Goal: Task Accomplishment & Management: Use online tool/utility

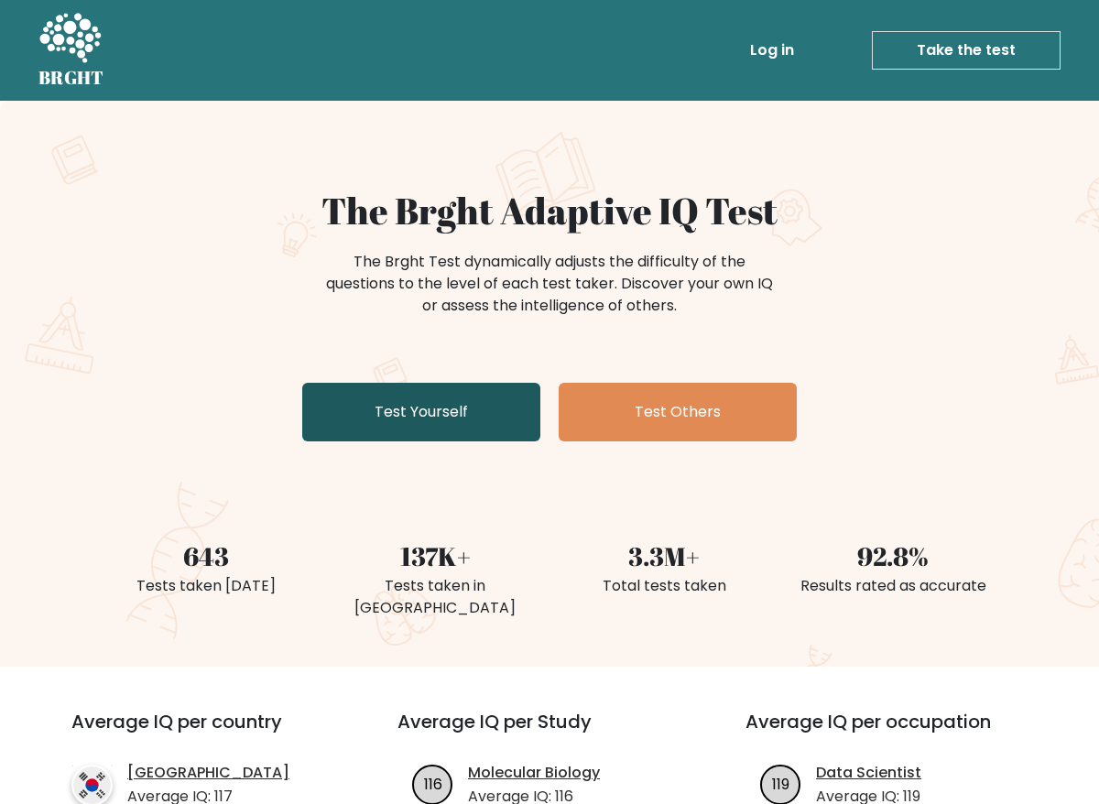
click at [492, 401] on link "Test Yourself" at bounding box center [421, 412] width 238 height 59
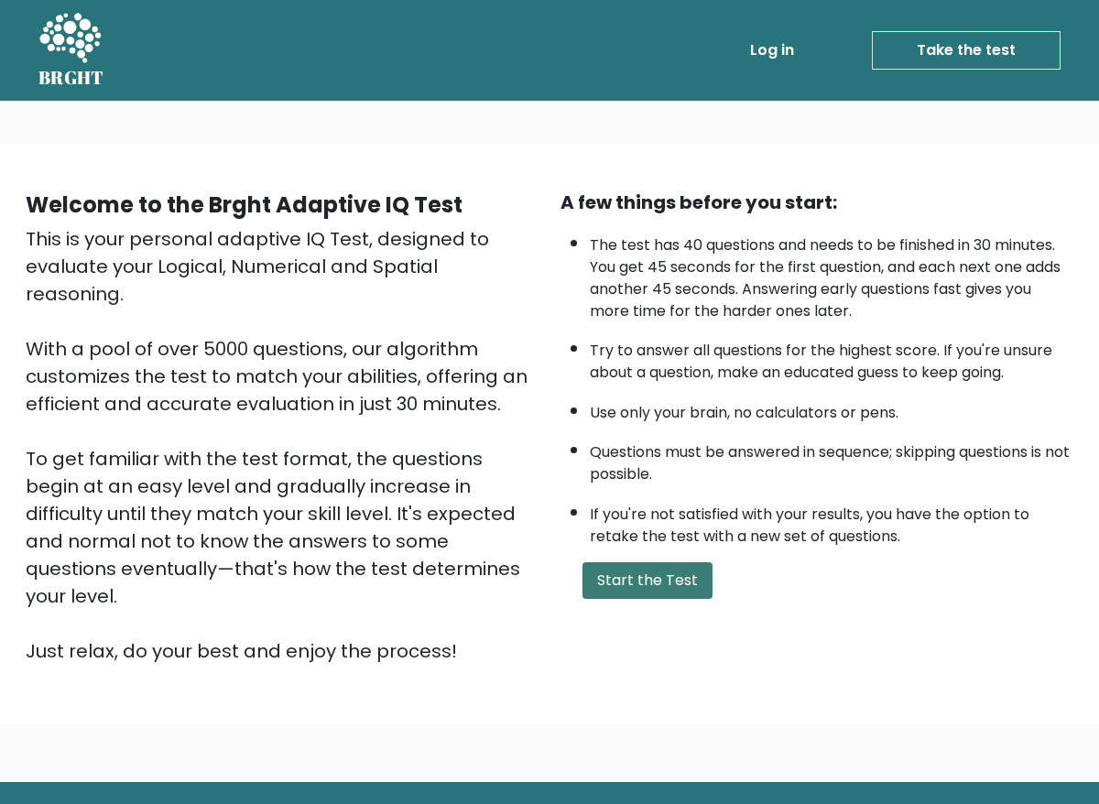
click at [669, 578] on button "Start the Test" at bounding box center [648, 580] width 130 height 37
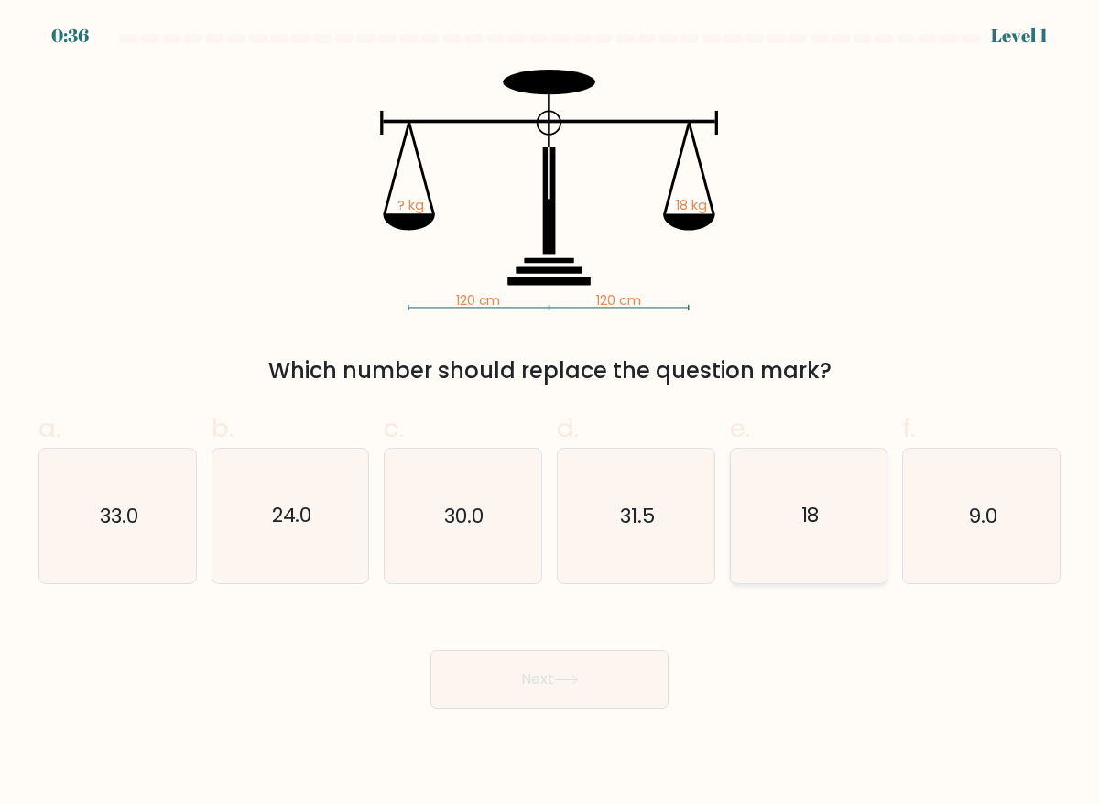
click at [788, 536] on icon "18" at bounding box center [809, 516] width 135 height 135
click at [550, 414] on input "e. 18" at bounding box center [550, 408] width 1 height 12
radio input "true"
click at [627, 686] on button "Next" at bounding box center [550, 679] width 238 height 59
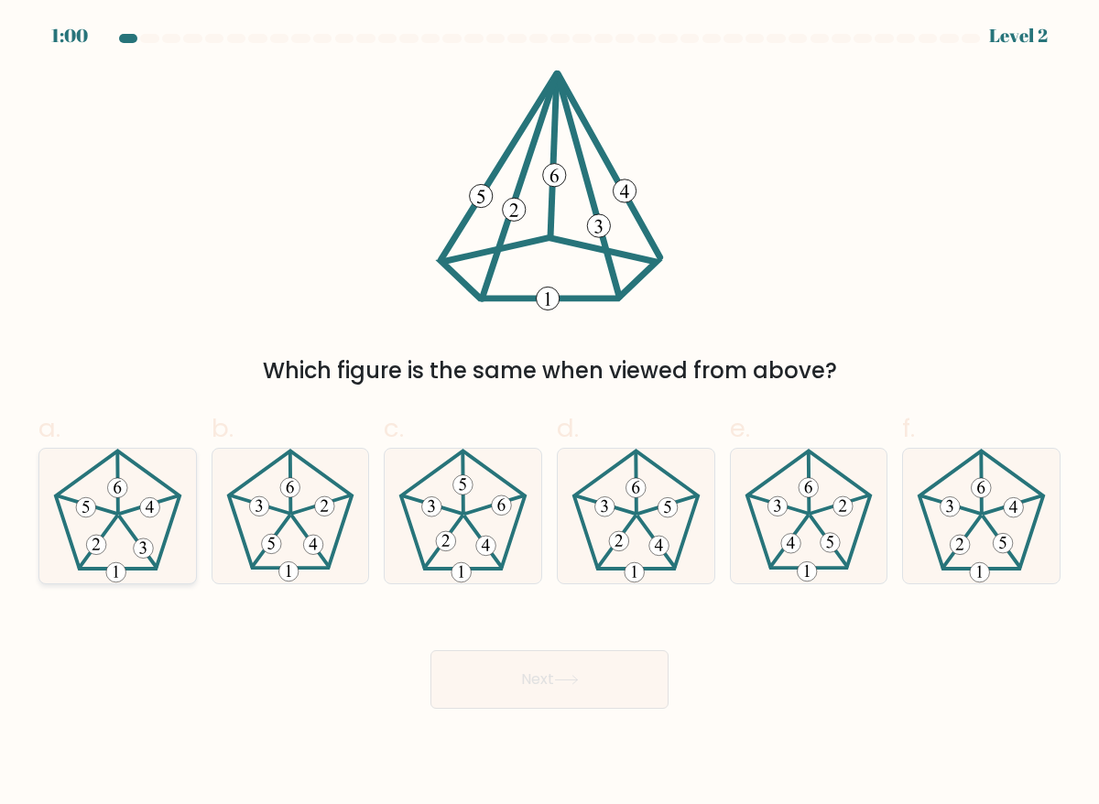
click at [112, 499] on icon at bounding box center [117, 516] width 135 height 135
click at [550, 414] on input "a." at bounding box center [550, 408] width 1 height 12
radio input "true"
click at [499, 700] on button "Next" at bounding box center [550, 679] width 238 height 59
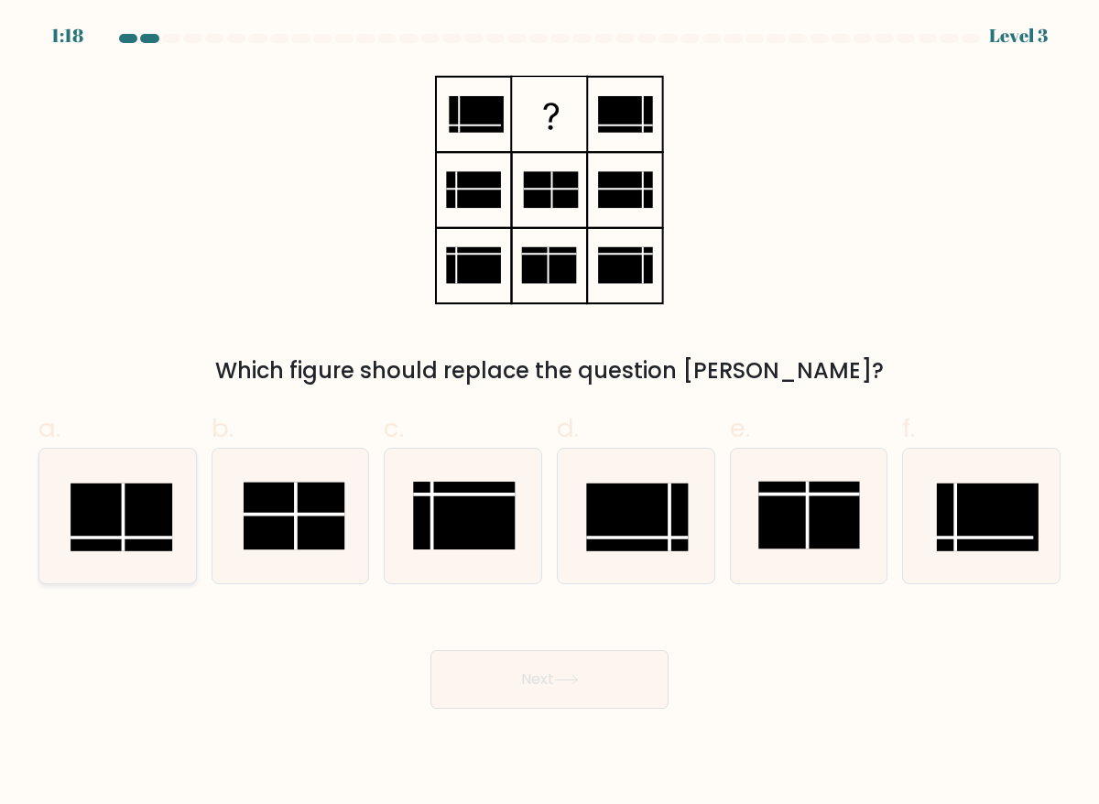
click at [160, 519] on rect at bounding box center [122, 517] width 102 height 68
click at [550, 414] on input "a." at bounding box center [550, 408] width 1 height 12
radio input "true"
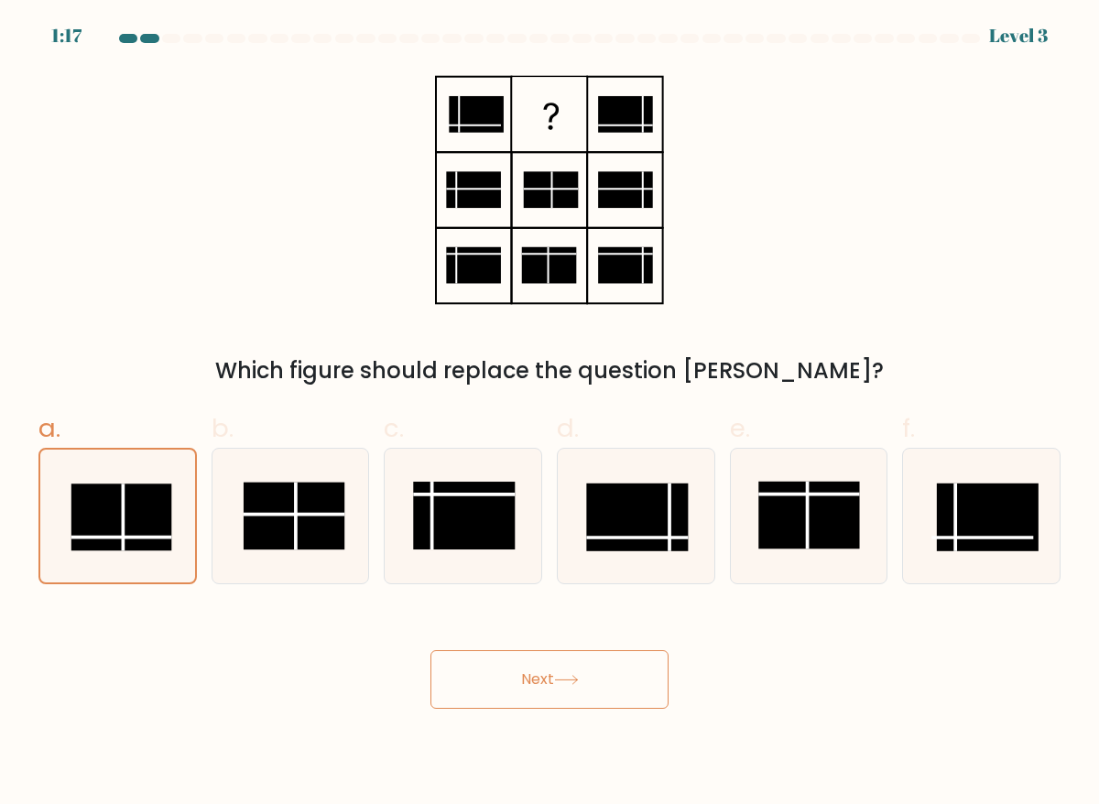
click at [539, 694] on button "Next" at bounding box center [550, 679] width 238 height 59
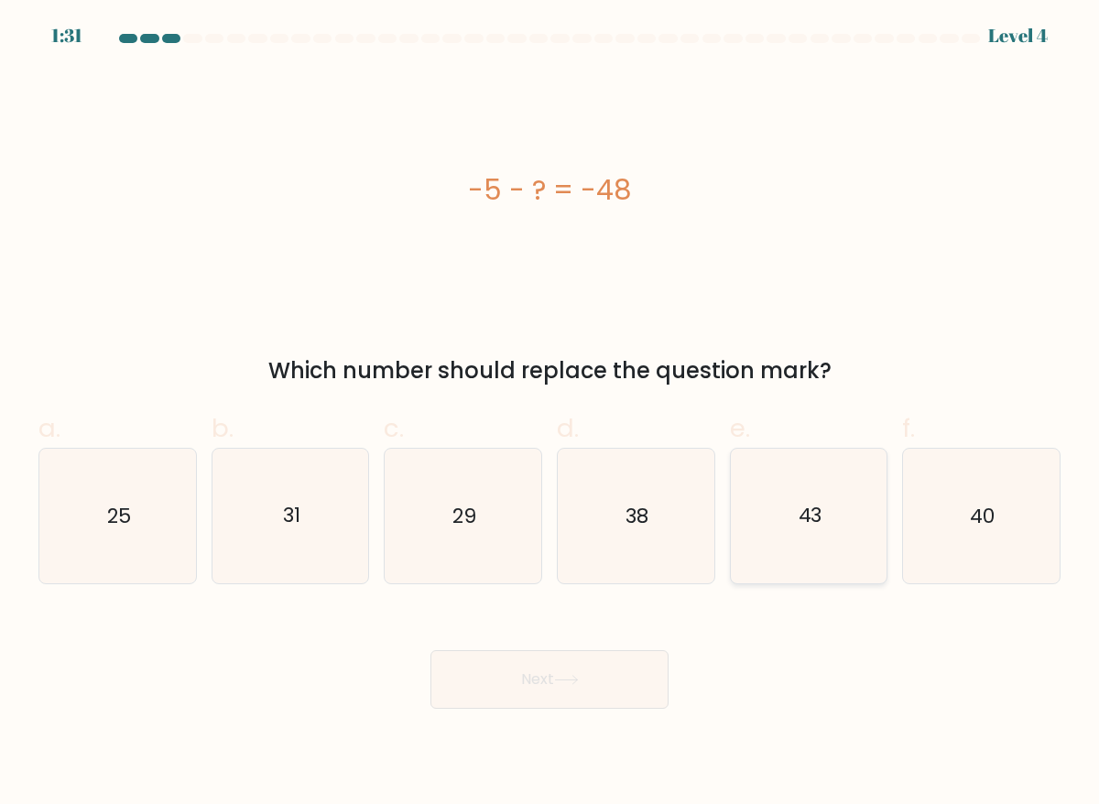
click at [813, 511] on text "43" at bounding box center [810, 516] width 24 height 28
click at [550, 414] on input "e. 43" at bounding box center [550, 408] width 1 height 12
radio input "true"
click at [572, 679] on icon at bounding box center [566, 680] width 25 height 10
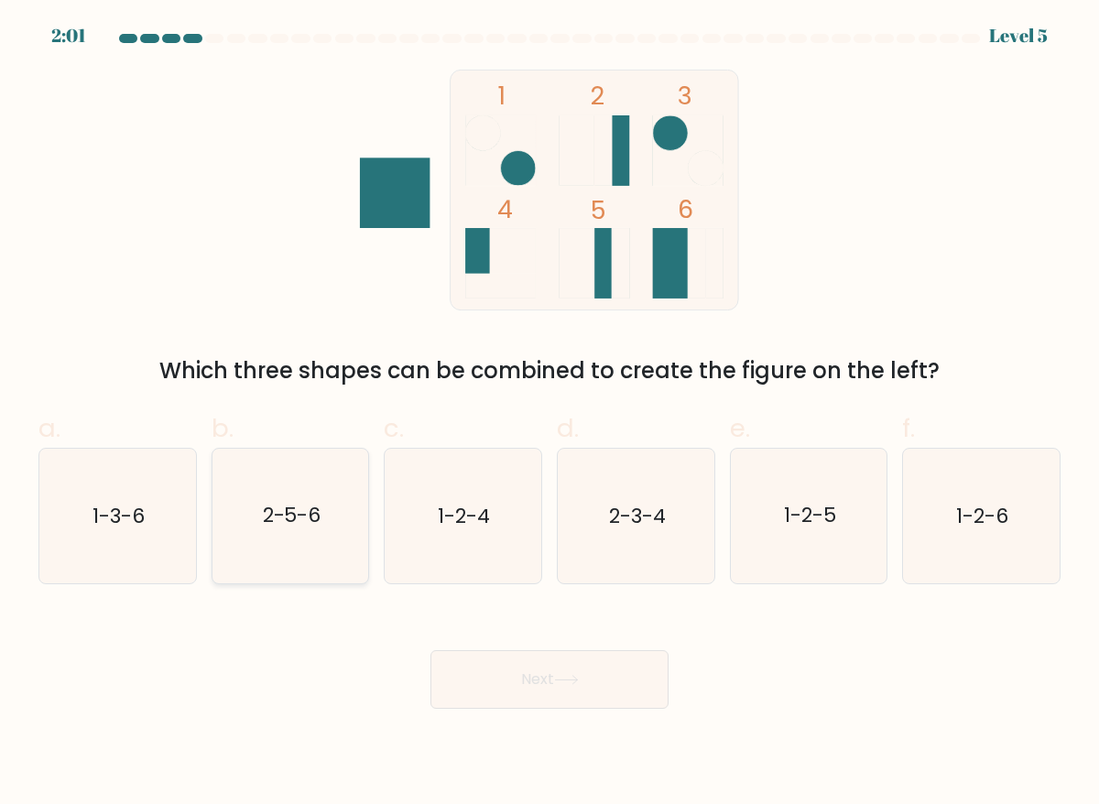
click at [332, 519] on icon "2-5-6" at bounding box center [290, 516] width 135 height 135
click at [550, 414] on input "b. 2-5-6" at bounding box center [550, 408] width 1 height 12
radio input "true"
click at [537, 678] on button "Next" at bounding box center [550, 679] width 238 height 59
